Goal: Information Seeking & Learning: Learn about a topic

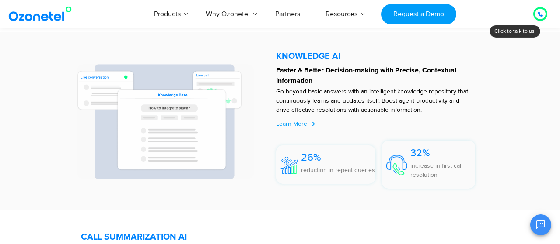
scroll to position [1790, 0]
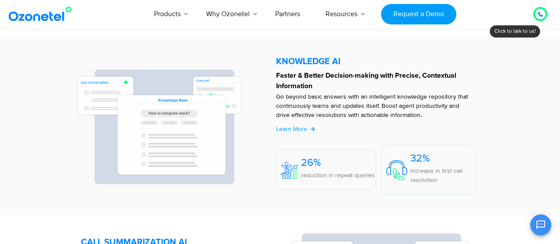
click at [292, 81] on p "Faster & Better Decision-making with Precise, Contextual Information" at bounding box center [377, 80] width 203 height 21
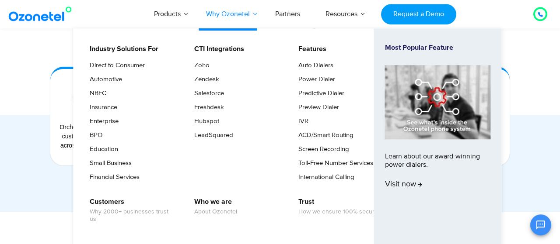
scroll to position [742, 0]
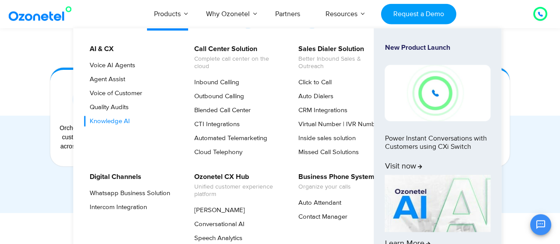
click at [121, 118] on link "Knowledge AI" at bounding box center [107, 121] width 47 height 10
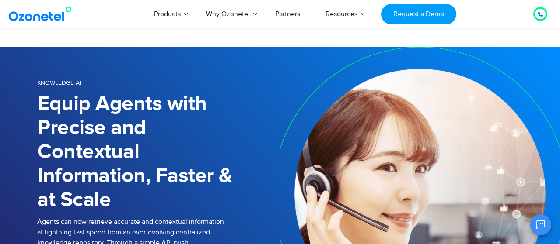
scroll to position [86, 0]
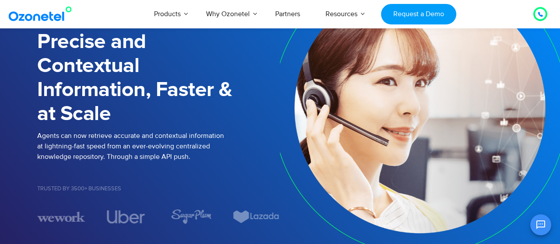
click at [191, 150] on p "Agents can now retrieve accurate and contextual information at lightning-fast s…" at bounding box center [158, 146] width 243 height 31
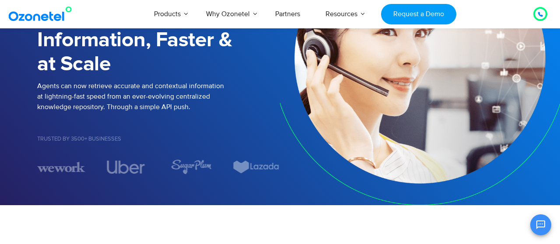
scroll to position [149, 0]
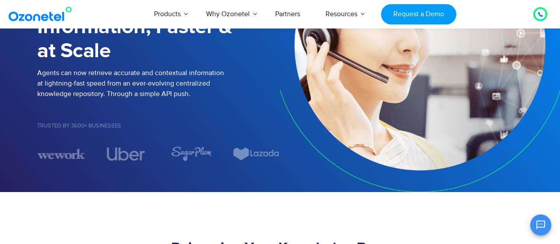
click at [143, 83] on p "Agents can now retrieve accurate and contextual information at lightning-fast s…" at bounding box center [158, 83] width 243 height 31
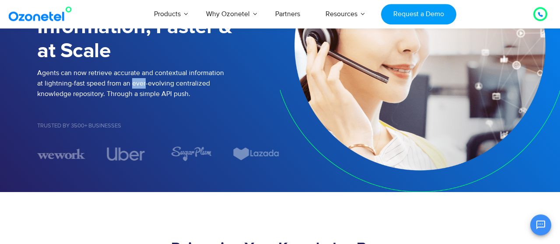
click at [143, 83] on p "Agents can now retrieve accurate and contextual information at lightning-fast s…" at bounding box center [158, 83] width 243 height 31
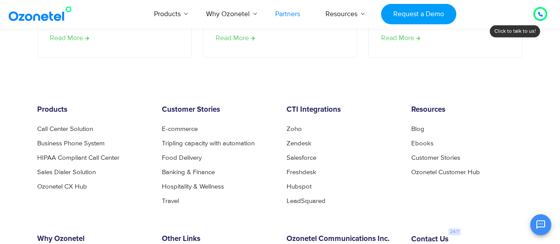
scroll to position [1570, 0]
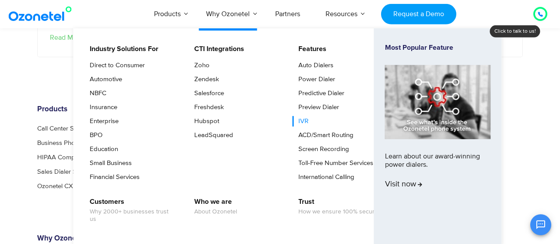
click at [304, 120] on link "IVR" at bounding box center [300, 121] width 17 height 10
